Goal: Task Accomplishment & Management: Use online tool/utility

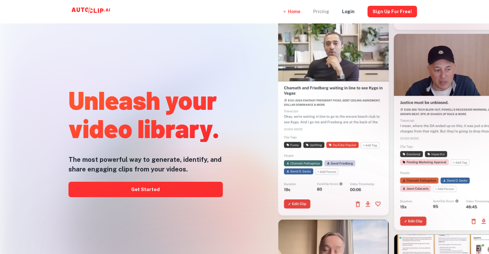
click at [326, 14] on div "Pricing" at bounding box center [321, 11] width 16 height 23
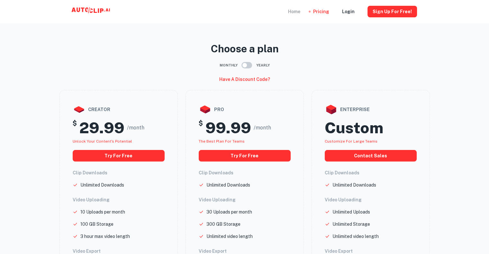
click at [299, 9] on div "Home" at bounding box center [294, 11] width 12 height 23
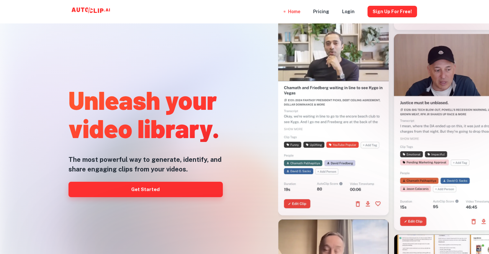
click at [142, 186] on link "Get Started" at bounding box center [146, 189] width 154 height 15
